Goal: Find specific page/section: Find specific page/section

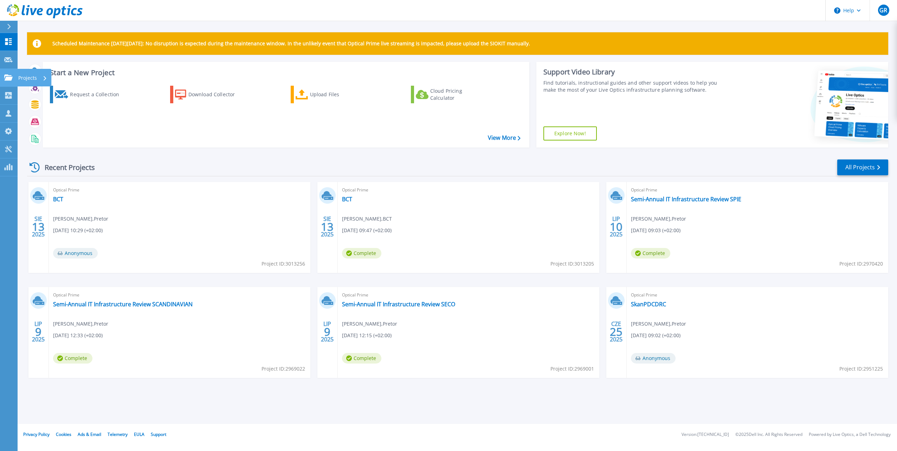
drag, startPoint x: 9, startPoint y: 74, endPoint x: 10, endPoint y: 80, distance: 6.1
click at [9, 74] on icon at bounding box center [8, 77] width 8 height 6
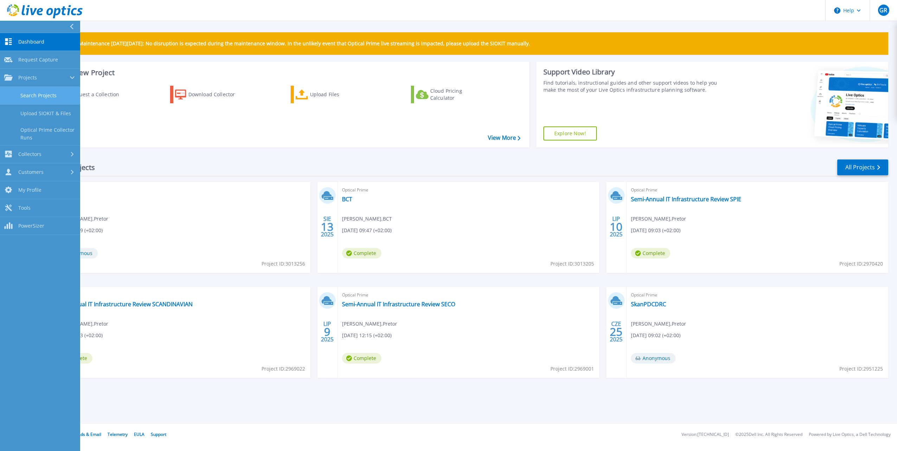
click at [33, 103] on link "Search Projects" at bounding box center [40, 96] width 80 height 18
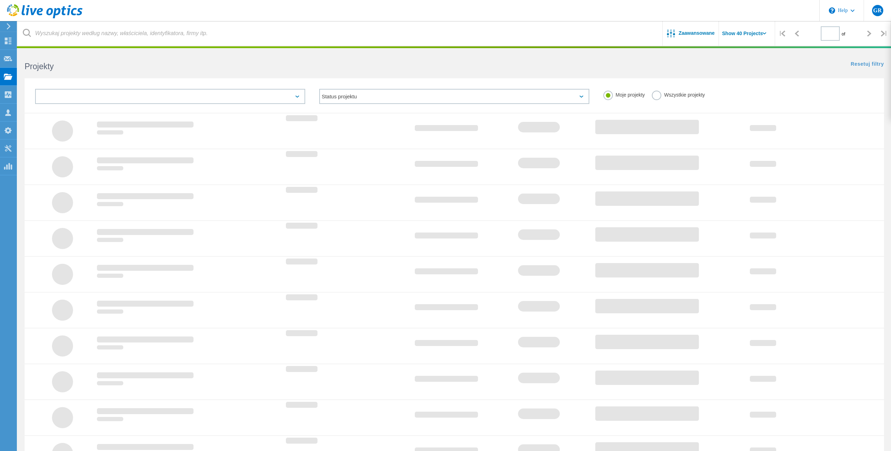
type input "1"
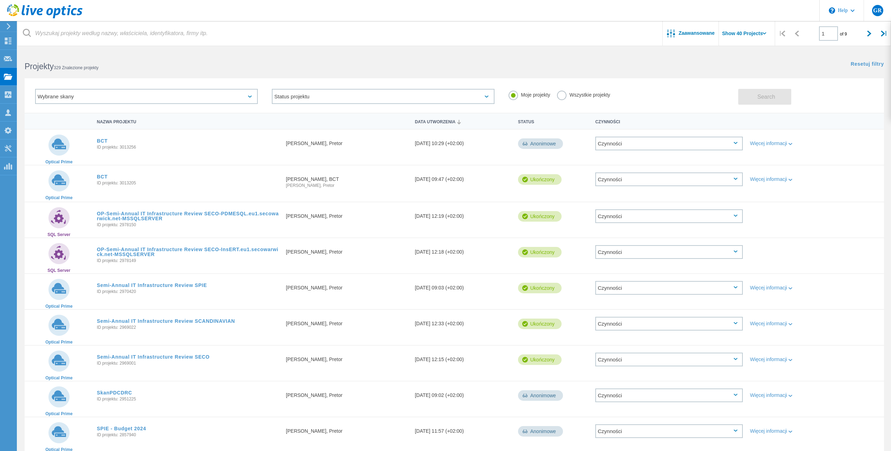
click at [562, 93] on label "Wszystkie projekty" at bounding box center [583, 94] width 53 height 7
click at [0, 0] on input "Wszystkie projekty" at bounding box center [0, 0] width 0 height 0
click at [747, 99] on button "Search" at bounding box center [765, 97] width 53 height 16
